Goal: Transaction & Acquisition: Purchase product/service

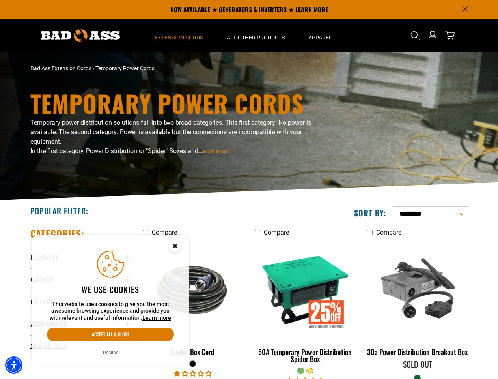
click at [249, 189] on div "Temporary Power Cords Temporary power distribution solutions fall into two broa…" at bounding box center [249, 126] width 498 height 148
click at [14, 365] on img "Accessibility Menu" at bounding box center [13, 364] width 17 height 17
